Goal: Task Accomplishment & Management: Use online tool/utility

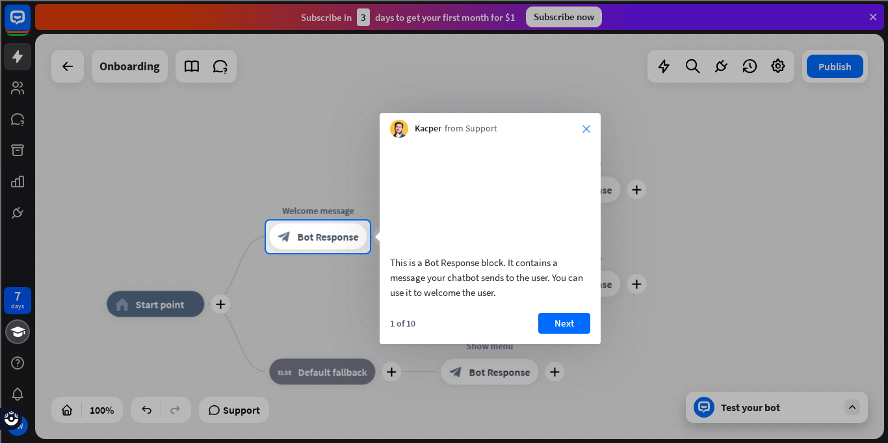
click at [582, 127] on icon "close" at bounding box center [586, 129] width 8 height 8
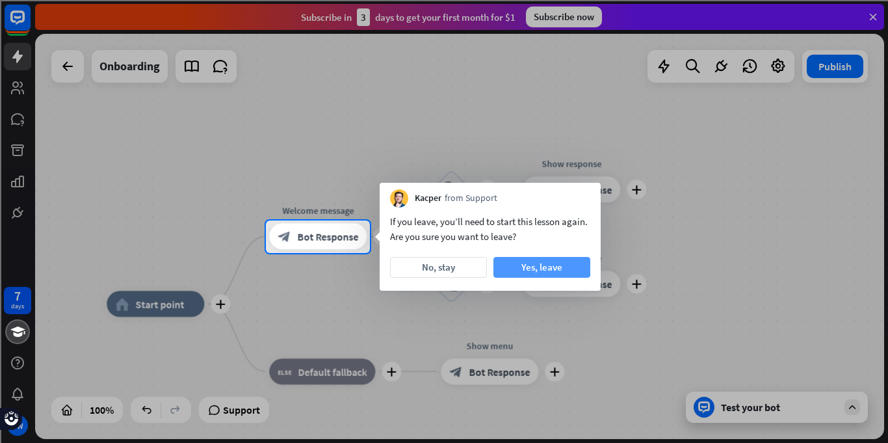
click at [548, 261] on button "Yes, leave" at bounding box center [541, 267] width 97 height 21
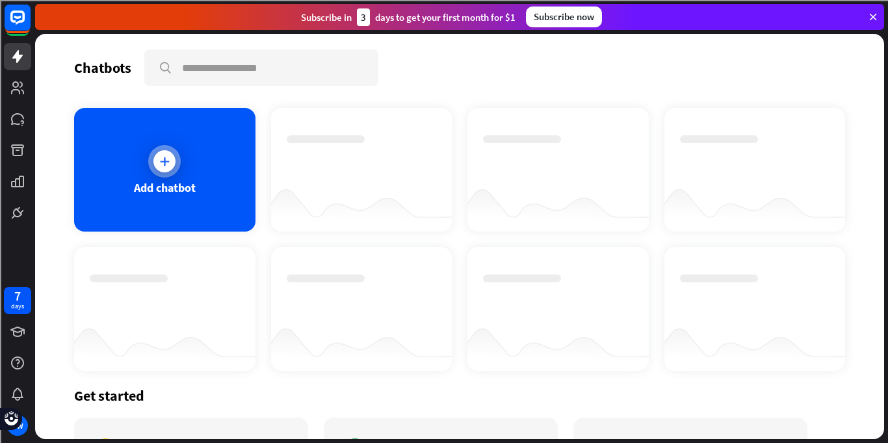
click at [170, 159] on icon at bounding box center [164, 161] width 13 height 13
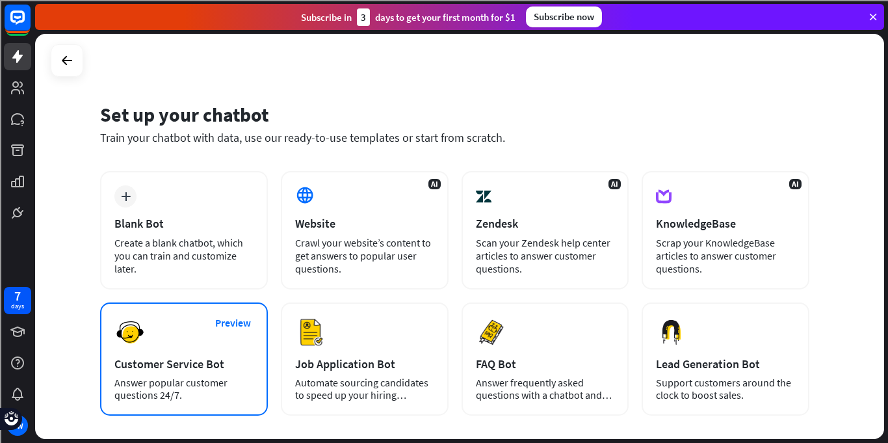
click at [201, 334] on div "Preview Customer Service Bot Answer popular customer questions 24/7." at bounding box center [184, 358] width 168 height 113
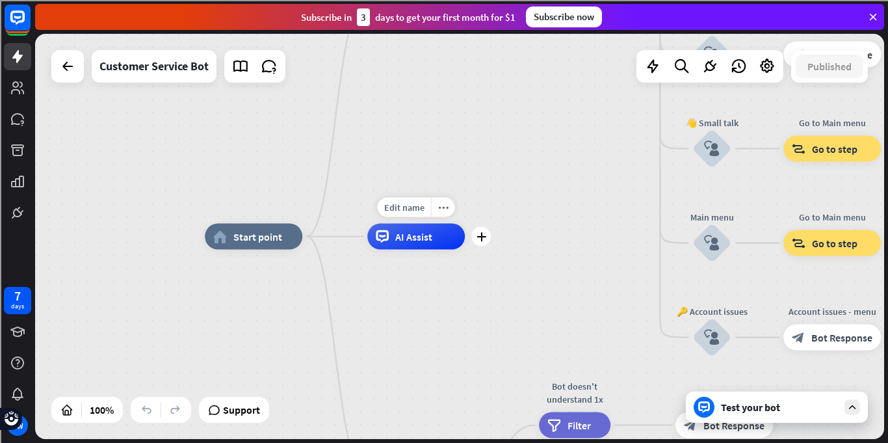
click at [409, 247] on div "AI Assist" at bounding box center [415, 237] width 97 height 26
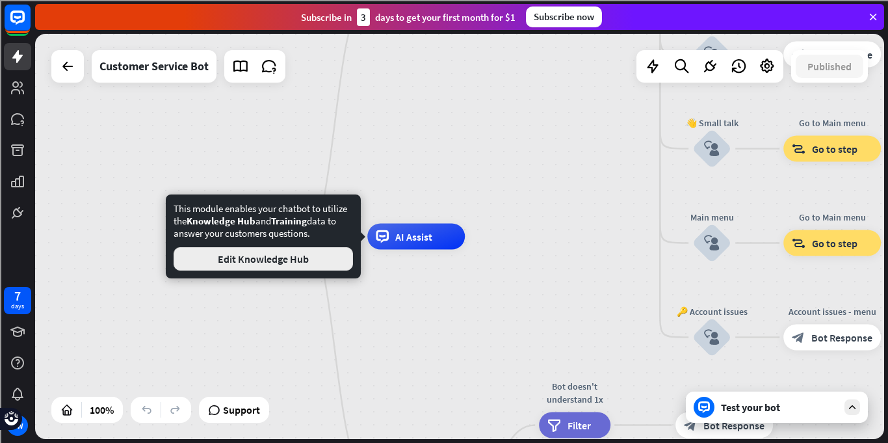
click at [279, 259] on button "Edit Knowledge Hub" at bounding box center [263, 258] width 179 height 23
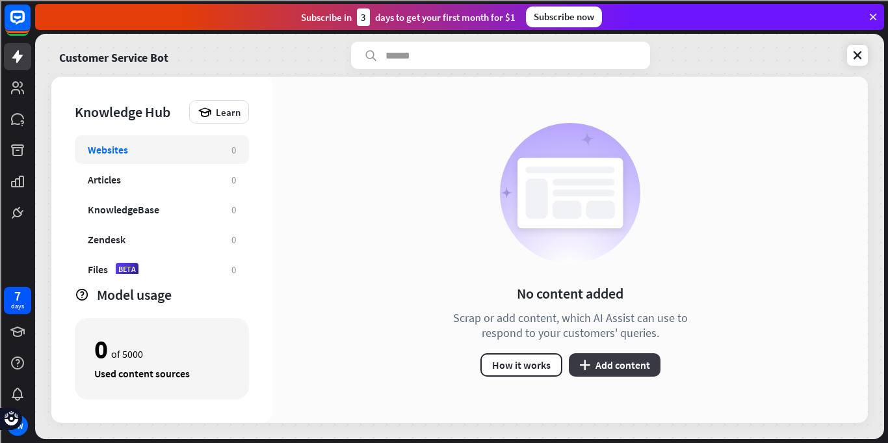
click at [640, 363] on button "plus Add content" at bounding box center [615, 364] width 92 height 23
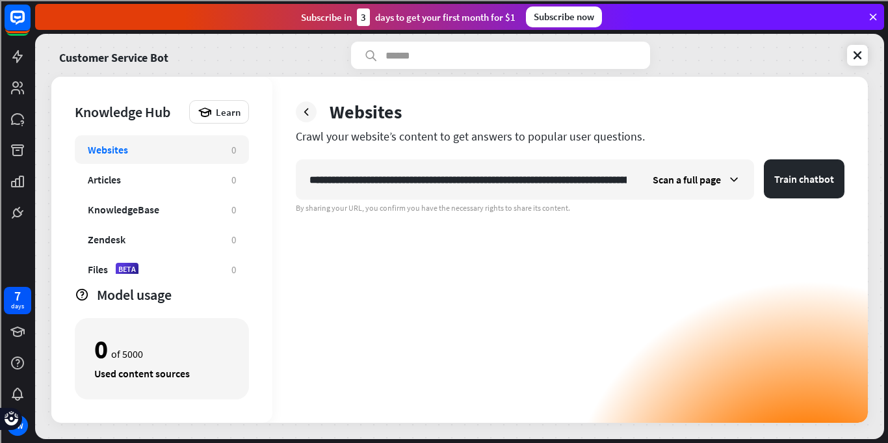
scroll to position [0, 2113]
type input "**********"
click at [797, 172] on button "Train chatbot" at bounding box center [804, 178] width 81 height 39
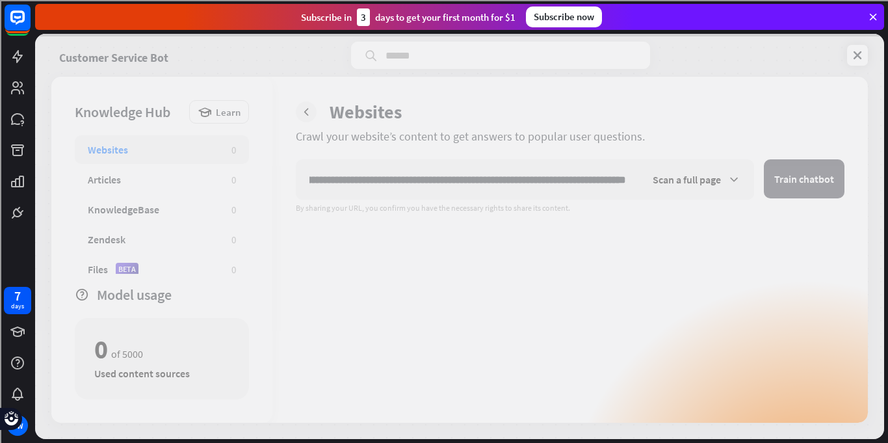
scroll to position [0, 0]
